Goal: Navigation & Orientation: Find specific page/section

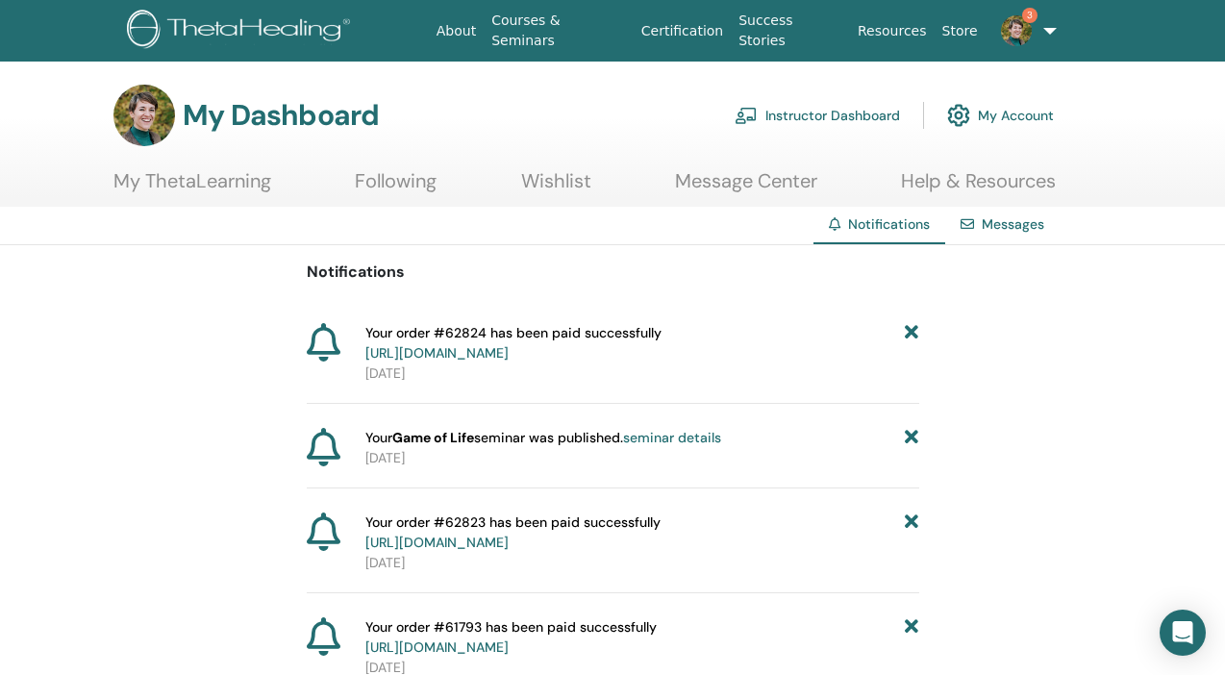
click at [1021, 26] on img at bounding box center [1016, 30] width 31 height 31
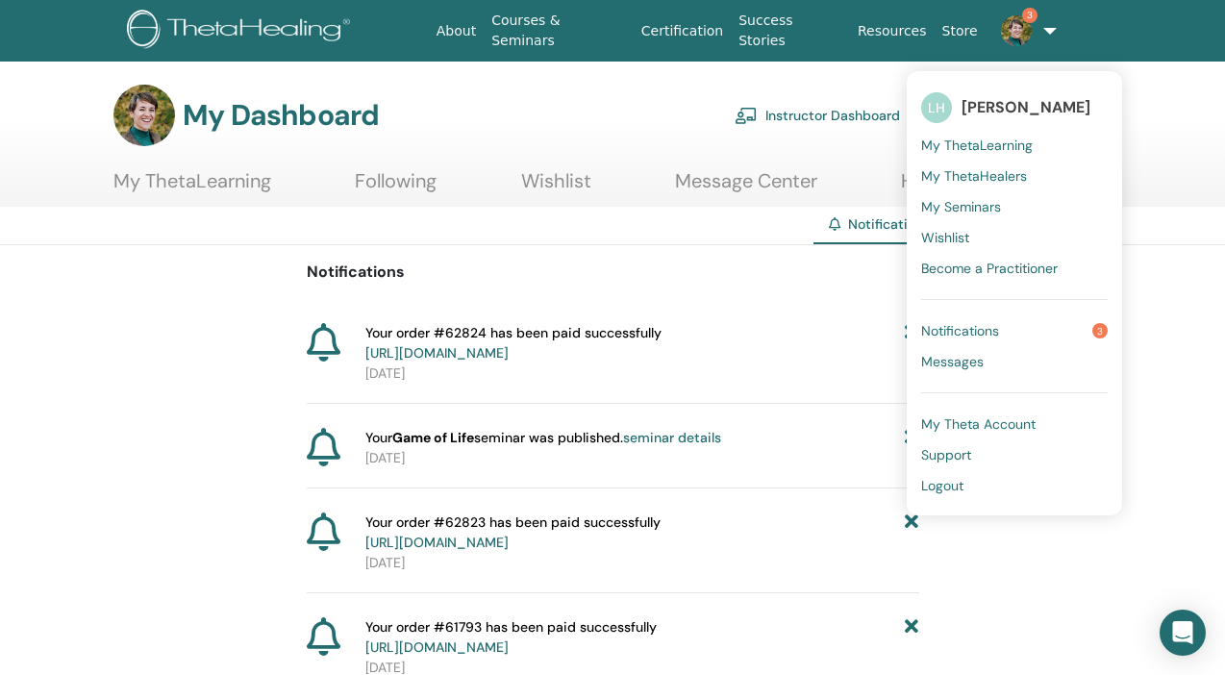
click at [956, 322] on span "Notifications" at bounding box center [960, 330] width 78 height 17
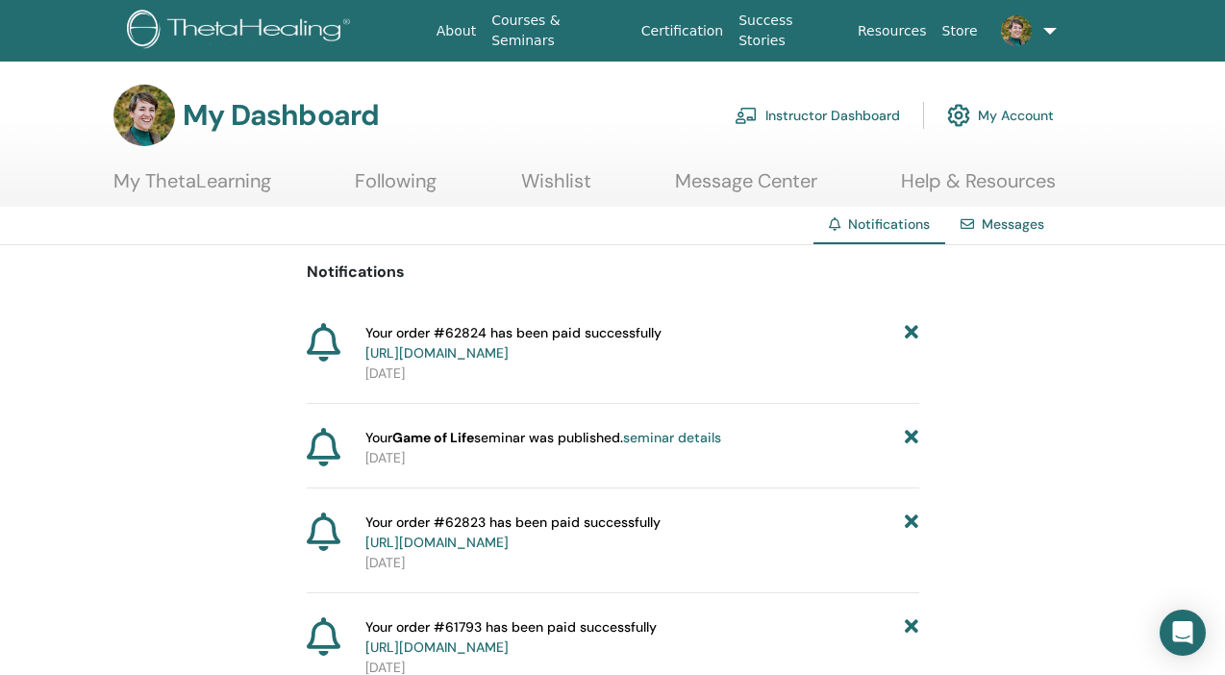
click at [913, 332] on icon at bounding box center [911, 343] width 13 height 40
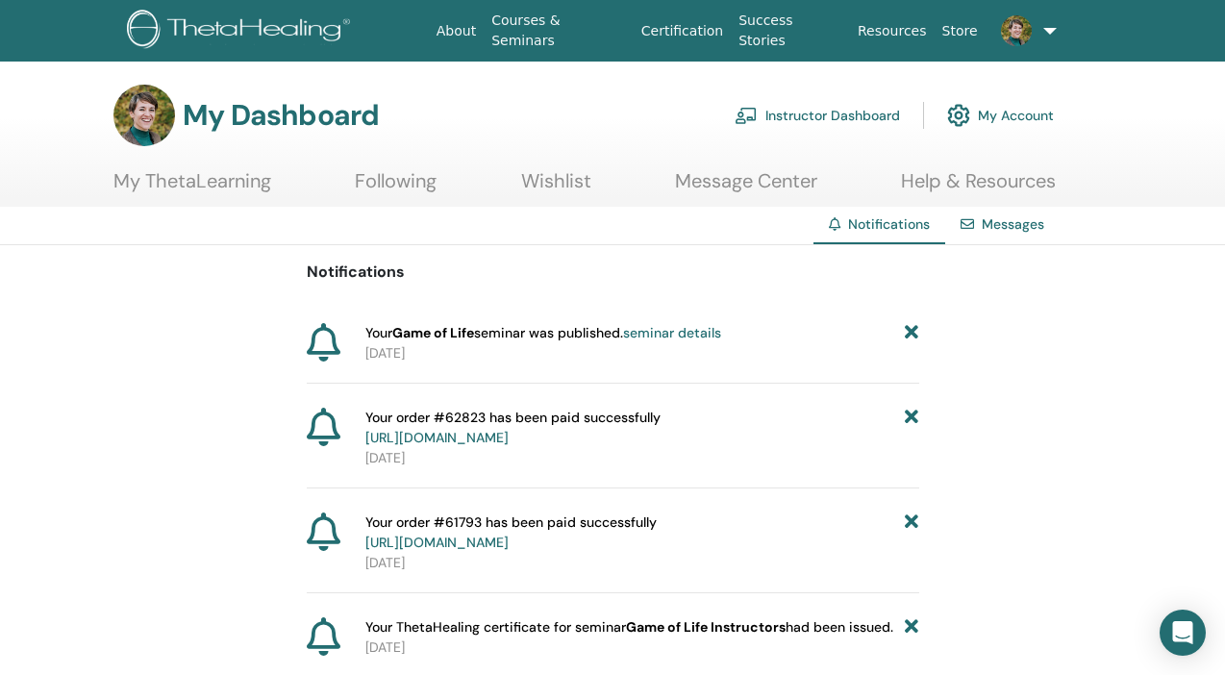
click at [911, 336] on icon at bounding box center [911, 333] width 13 height 20
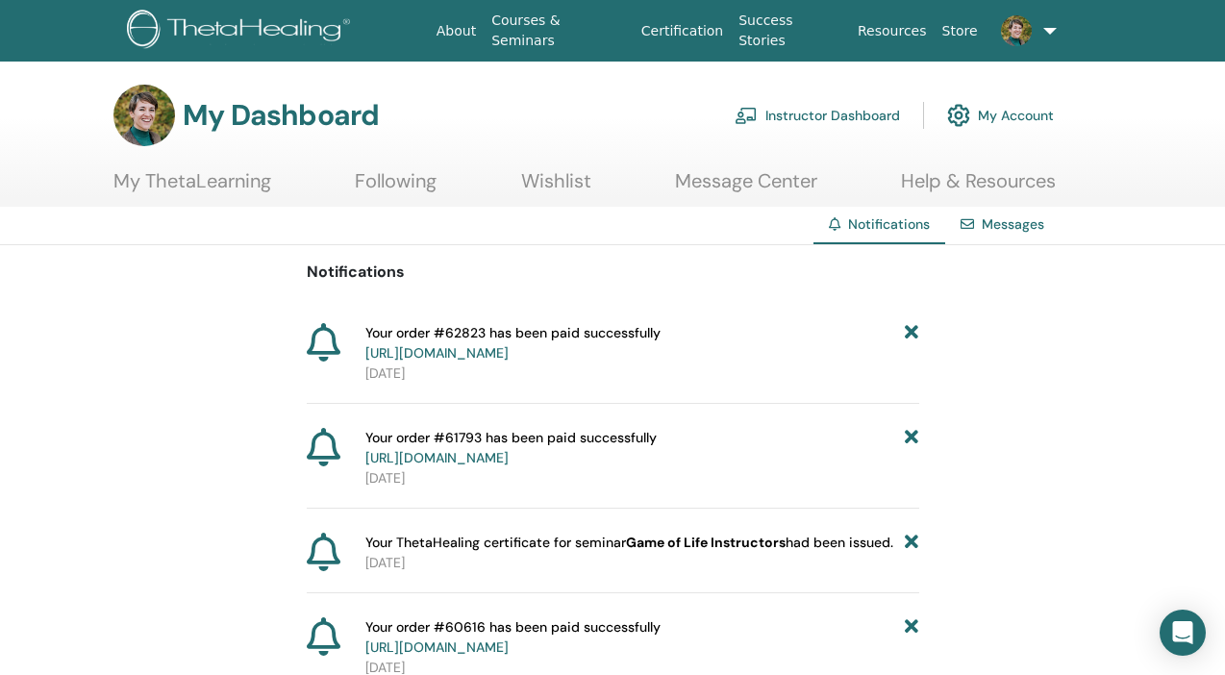
click at [911, 336] on icon at bounding box center [911, 343] width 13 height 40
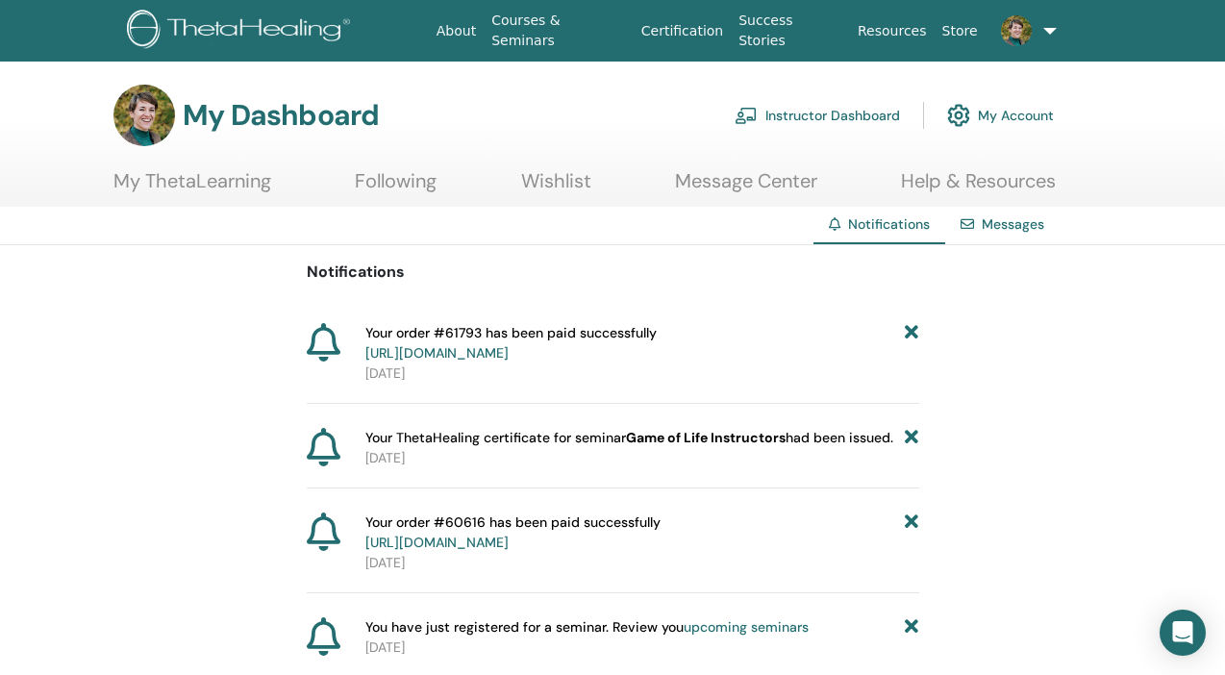
click at [911, 336] on icon at bounding box center [911, 343] width 13 height 40
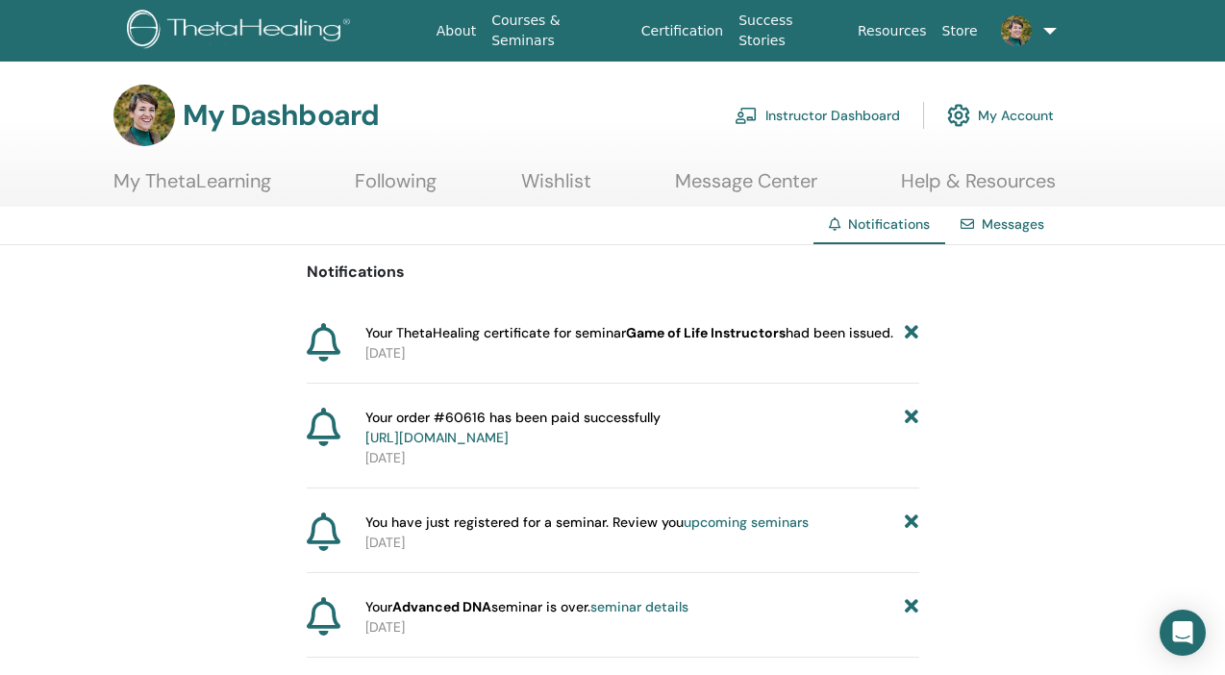
click at [911, 336] on icon at bounding box center [911, 333] width 13 height 20
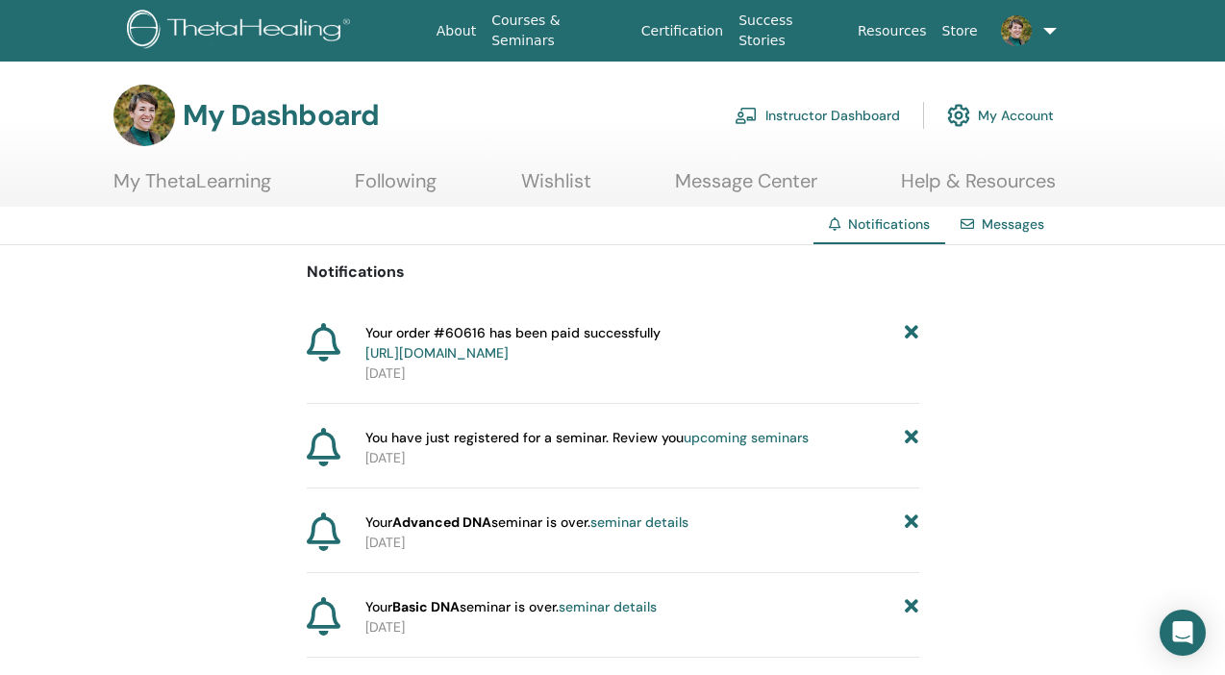
click at [911, 336] on icon at bounding box center [911, 343] width 13 height 40
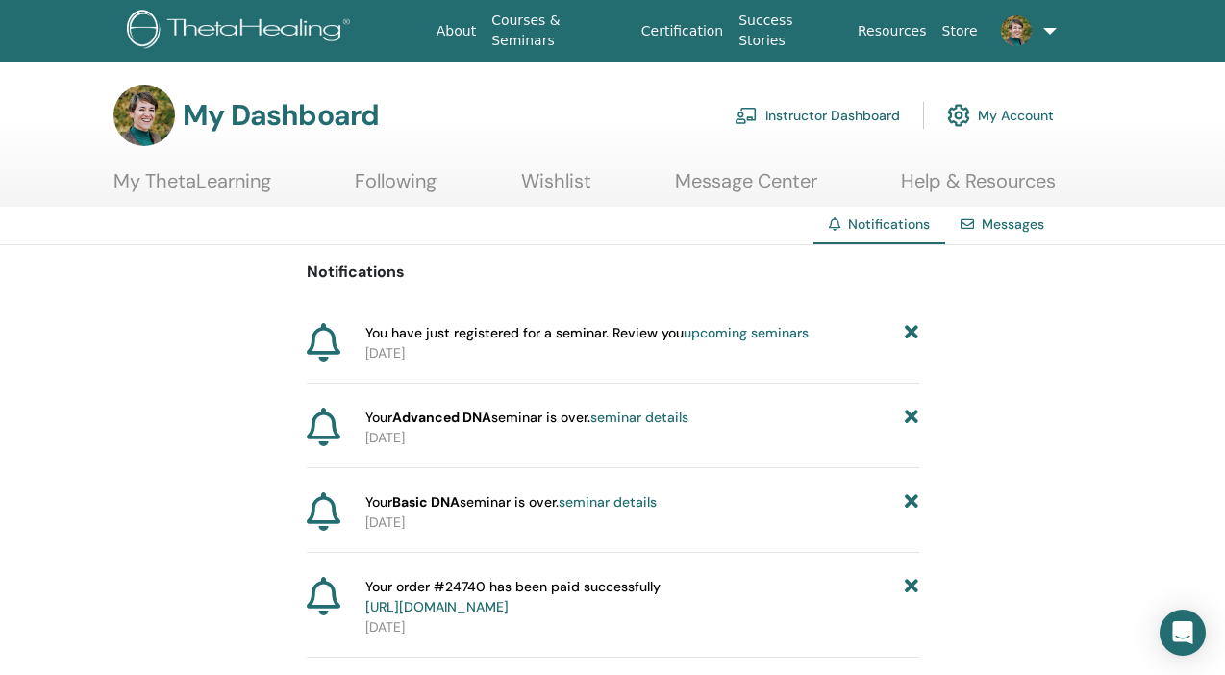
click at [911, 336] on icon at bounding box center [911, 333] width 13 height 20
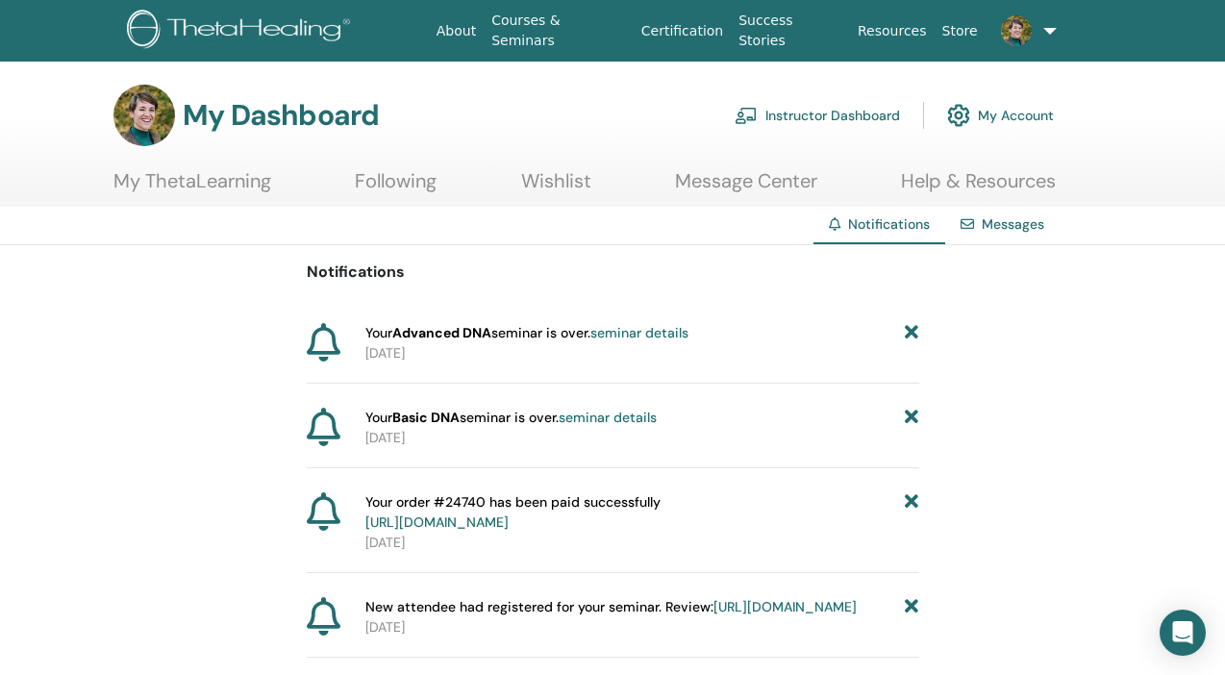
click at [911, 336] on icon at bounding box center [911, 333] width 13 height 20
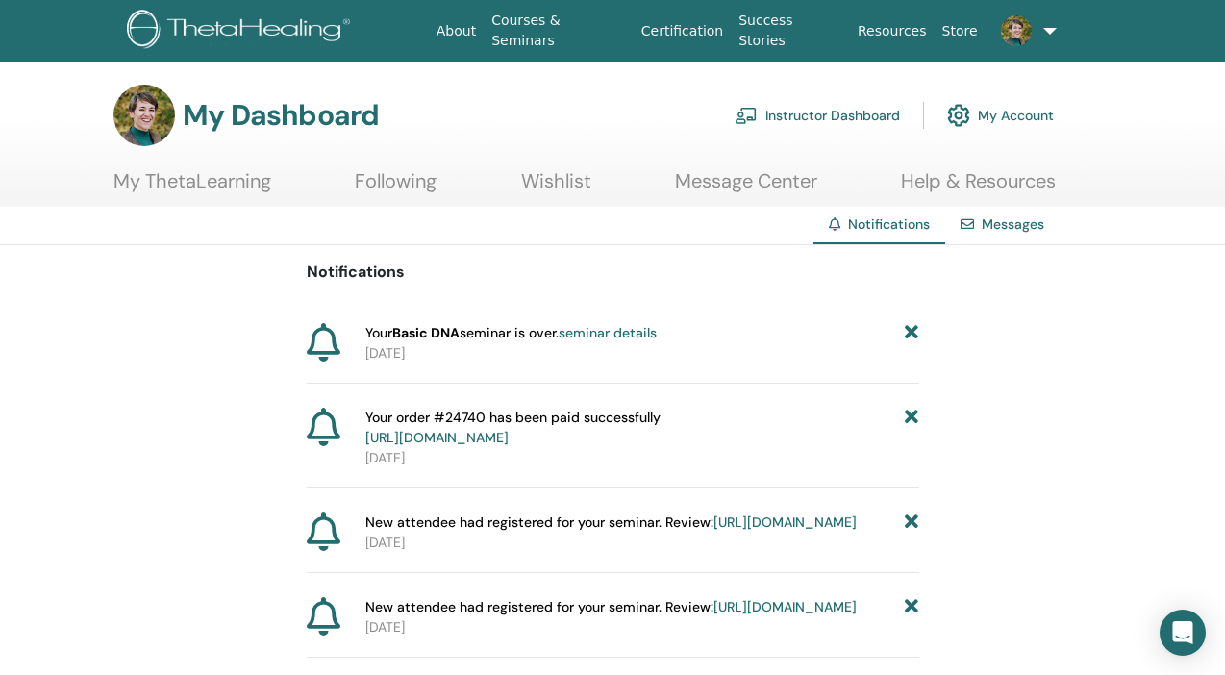
click at [911, 336] on icon at bounding box center [911, 333] width 13 height 20
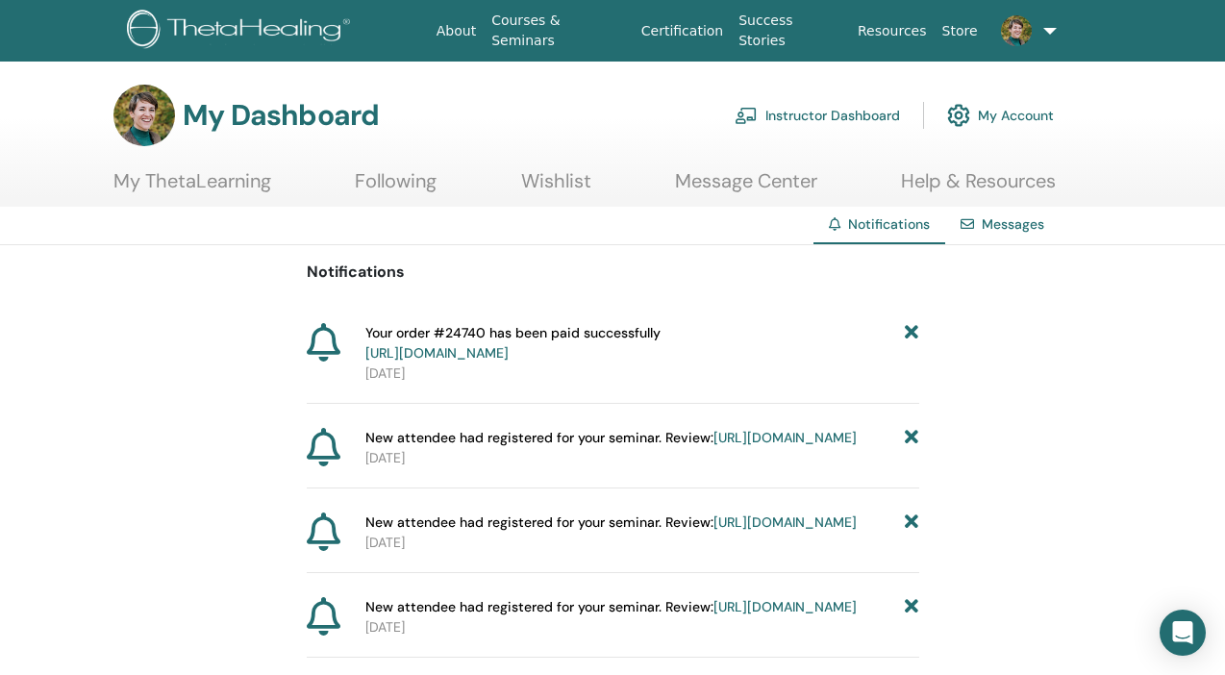
click at [911, 336] on icon at bounding box center [911, 343] width 13 height 40
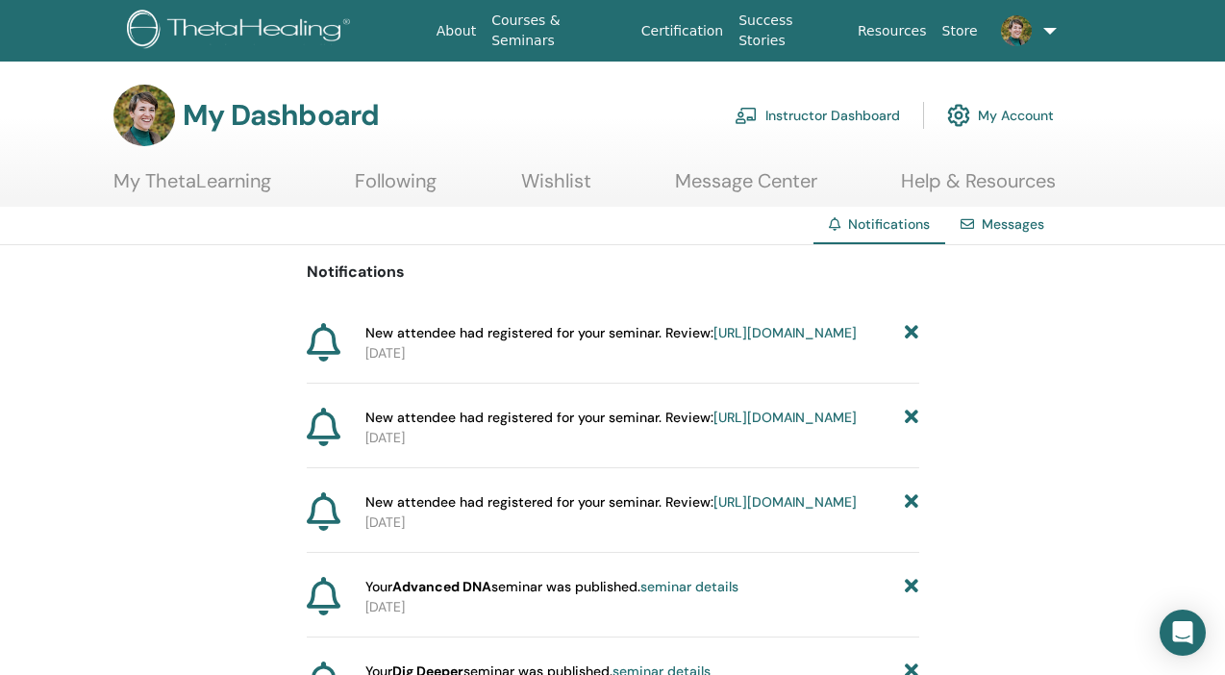
click at [833, 113] on link "Instructor Dashboard" at bounding box center [817, 115] width 165 height 42
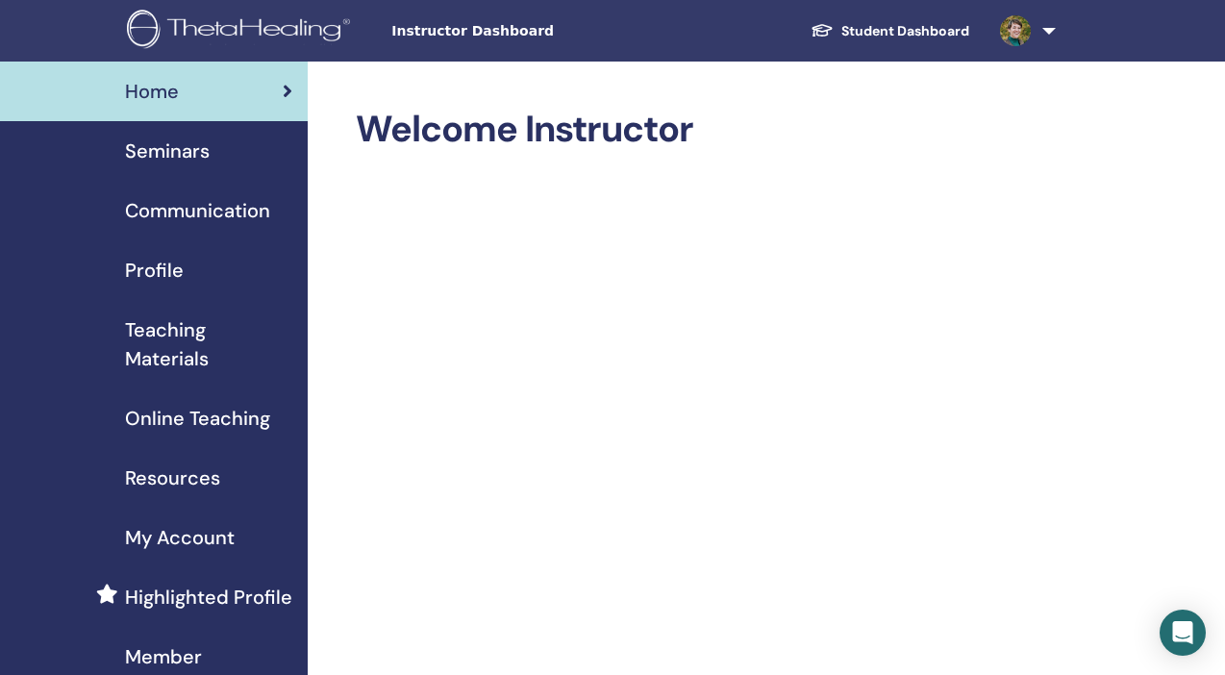
click at [185, 416] on span "Online Teaching" at bounding box center [197, 418] width 145 height 29
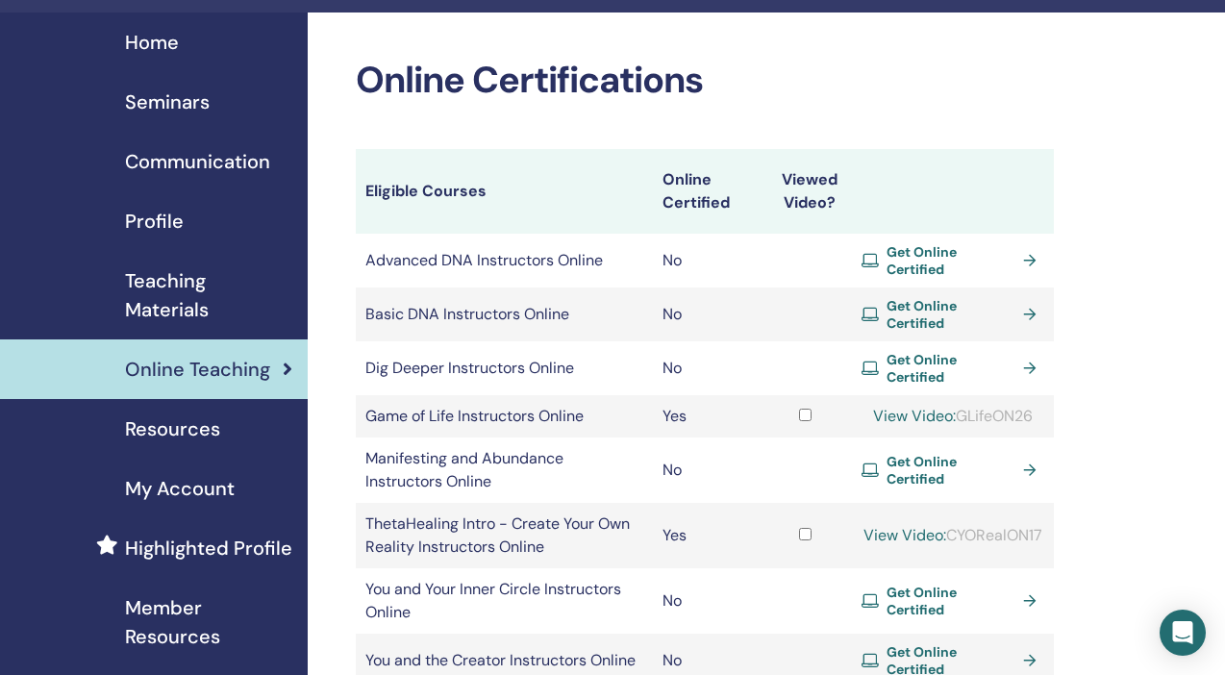
scroll to position [46, 0]
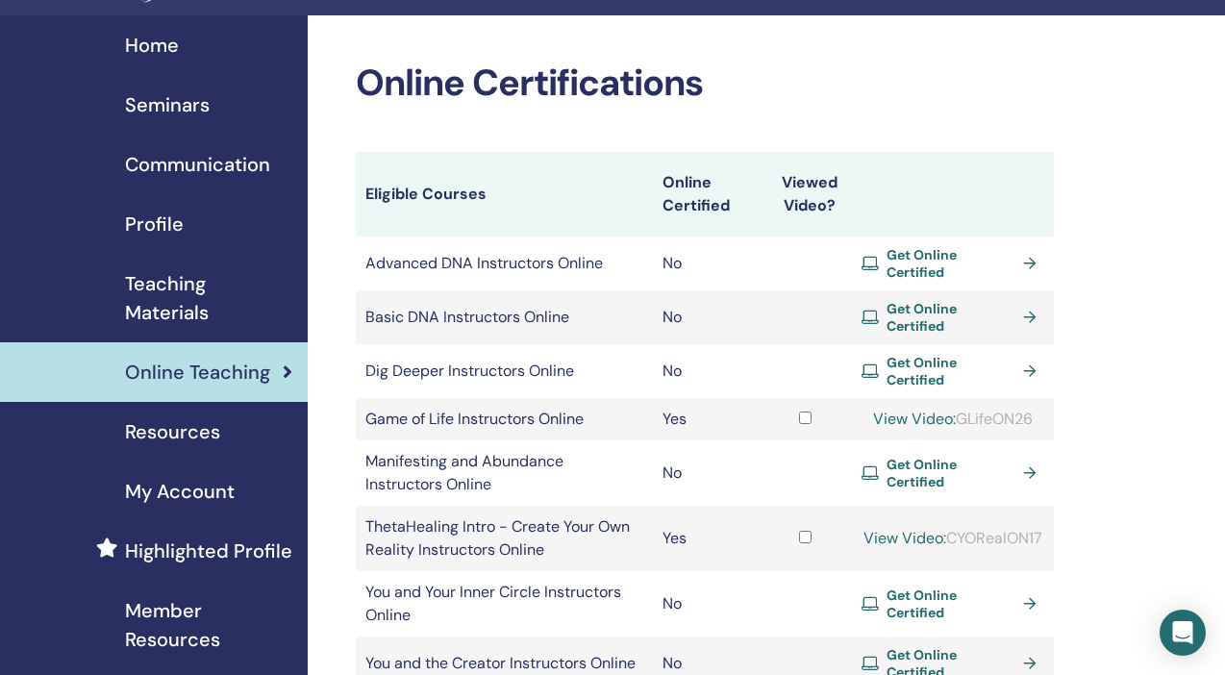
click at [148, 102] on span "Seminars" at bounding box center [167, 104] width 85 height 29
